Goal: Check status

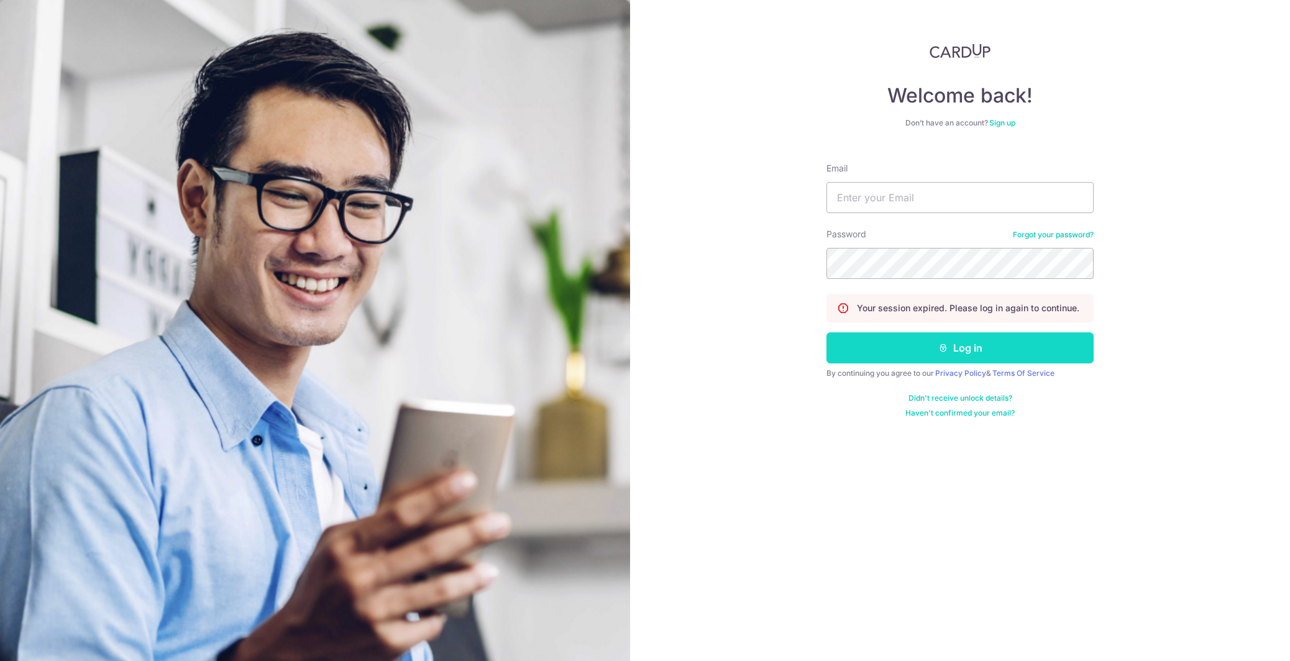
type input "[EMAIL_ADDRESS][DOMAIN_NAME]"
click at [953, 355] on button "Log in" at bounding box center [959, 347] width 267 height 31
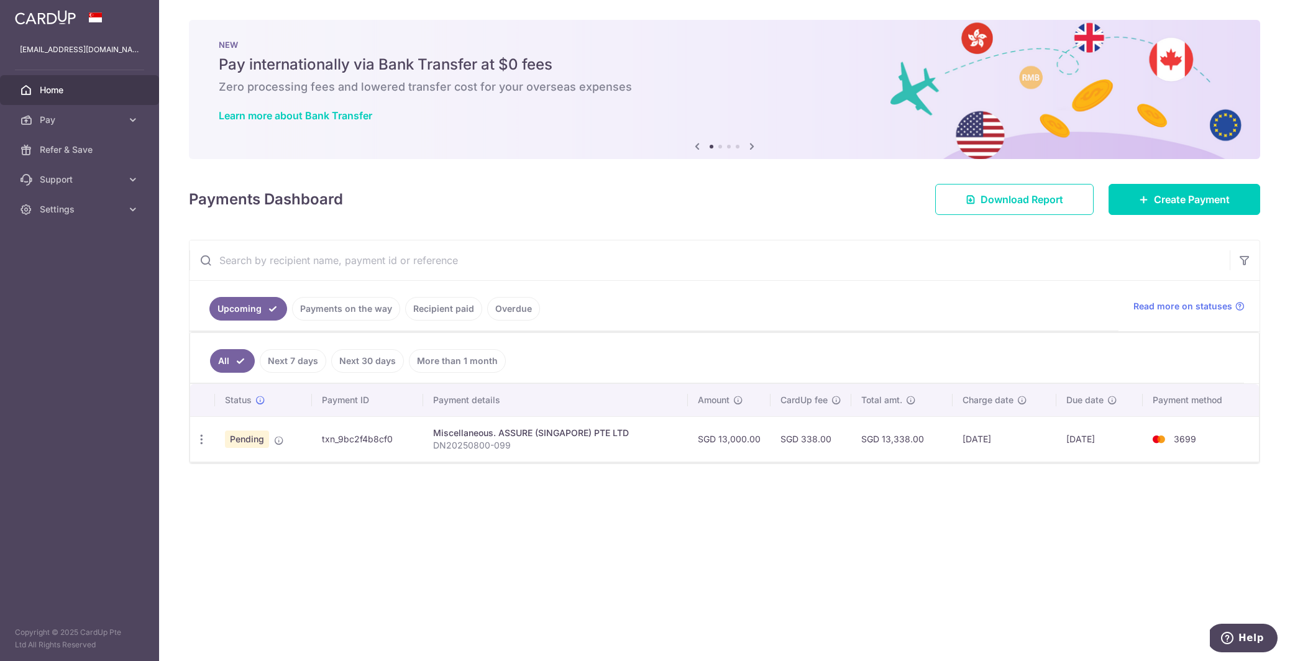
click at [250, 441] on span "Pending" at bounding box center [247, 439] width 44 height 17
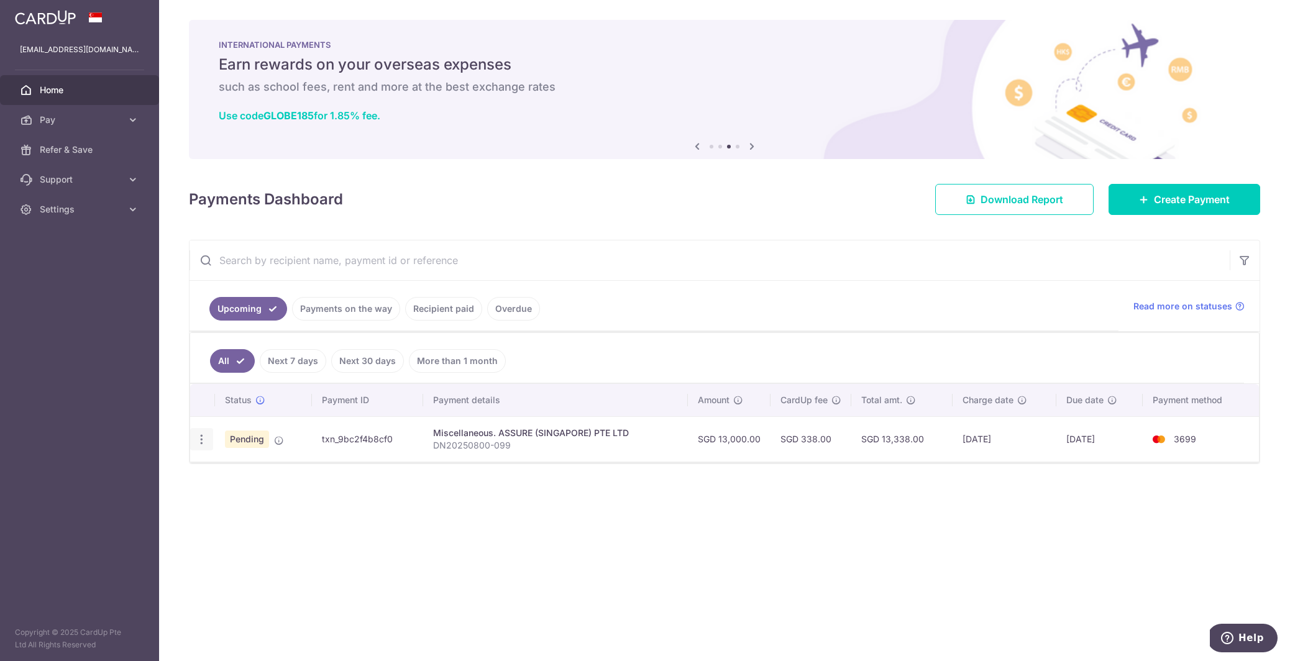
click at [204, 440] on icon "button" at bounding box center [201, 439] width 13 height 13
click at [538, 469] on div "Status Payment ID Payment details Amount CardUp fee Total amt. Charge date Due …" at bounding box center [724, 462] width 1069 height 156
